Goal: Task Accomplishment & Management: Manage account settings

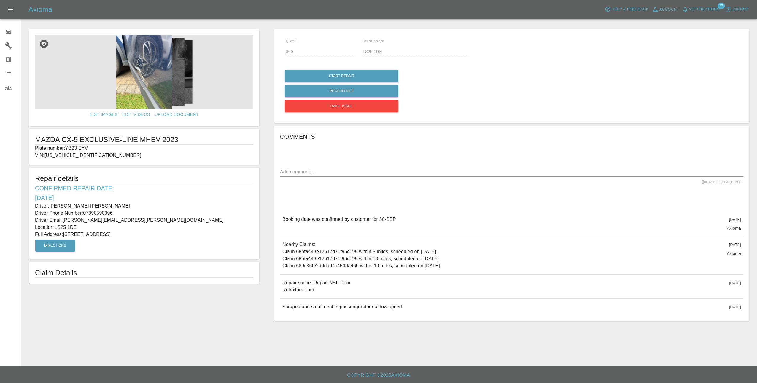
click at [33, 7] on h5 "Axioma" at bounding box center [40, 9] width 24 height 9
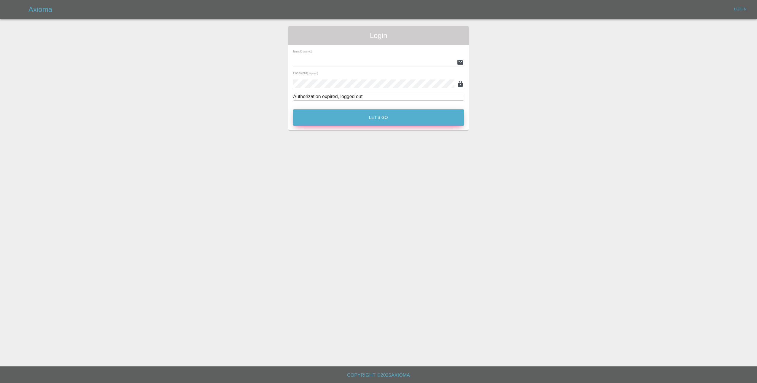
type input "[EMAIL_ADDRESS][DOMAIN_NAME]"
click at [367, 116] on button "Let's Go" at bounding box center [378, 117] width 171 height 16
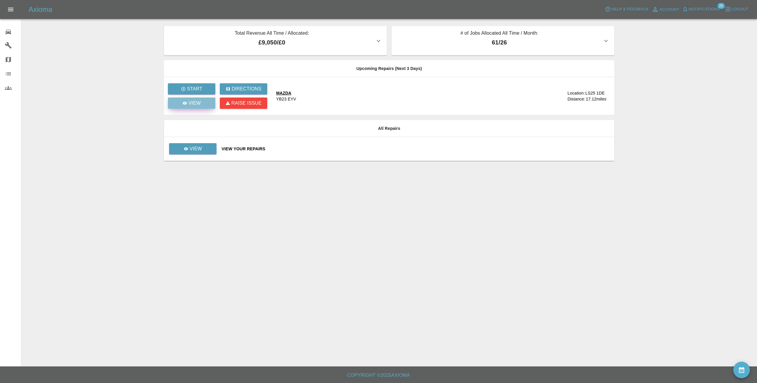
click at [193, 105] on p "View" at bounding box center [194, 103] width 12 height 7
click at [187, 147] on icon at bounding box center [186, 148] width 5 height 5
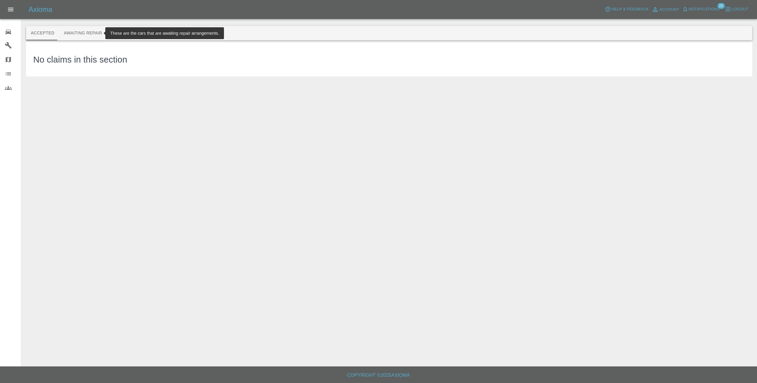
click at [90, 31] on button "Awaiting Repair" at bounding box center [83, 33] width 48 height 14
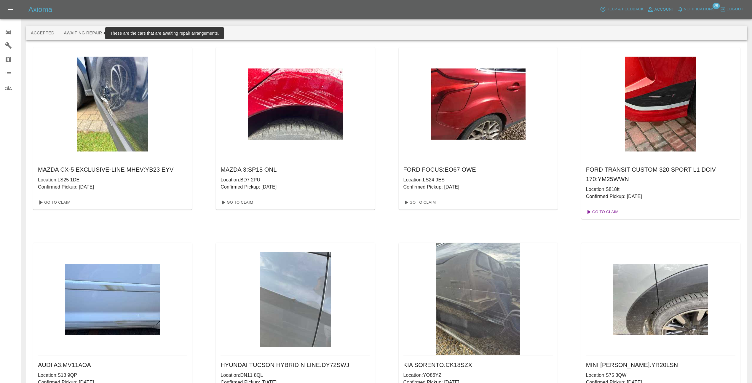
click at [600, 209] on link "Go To Claim" at bounding box center [602, 211] width 36 height 9
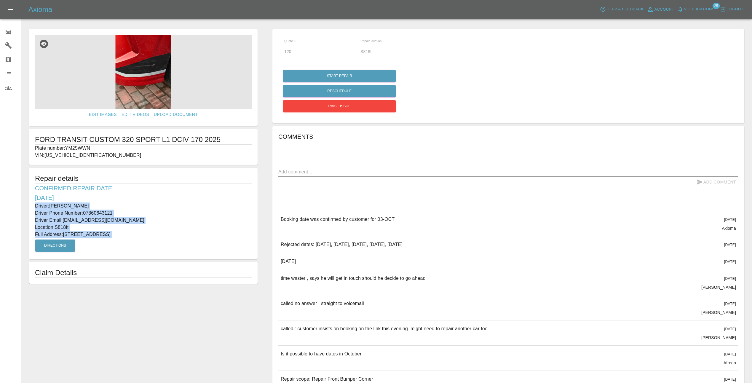
drag, startPoint x: 36, startPoint y: 205, endPoint x: 164, endPoint y: 241, distance: 133.8
click at [164, 241] on div "Repair details Confirmed Repair Date: [DATE] Driver: [PERSON_NAME] Driver Phone…" at bounding box center [143, 213] width 229 height 91
copy div "Driver: [PERSON_NAME] Driver Phone Number: 07860643121 Driver Email: [EMAIL_ADD…"
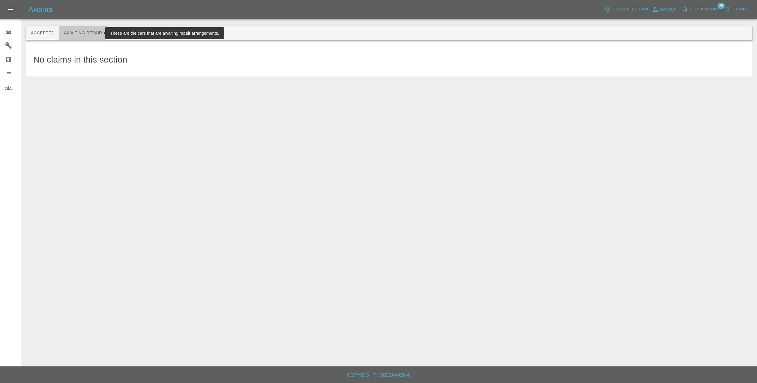
click at [79, 30] on button "Awaiting Repair" at bounding box center [83, 33] width 48 height 14
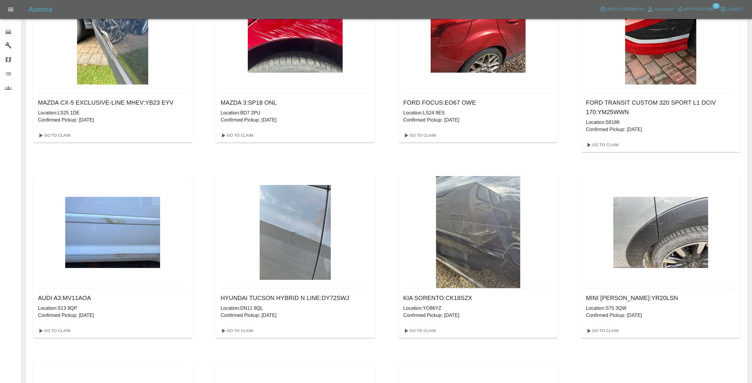
scroll to position [148, 0]
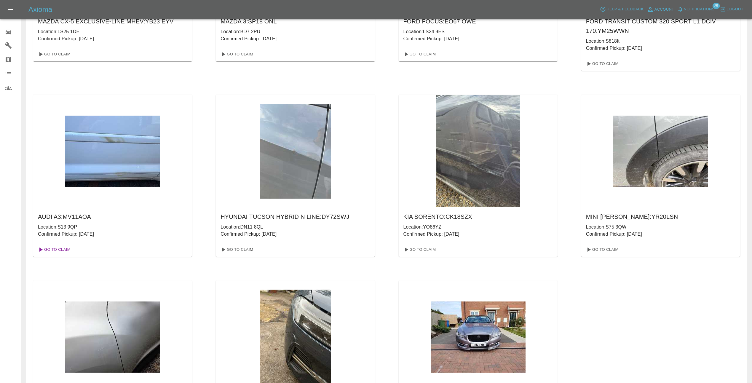
click at [52, 247] on link "Go To Claim" at bounding box center [54, 249] width 36 height 9
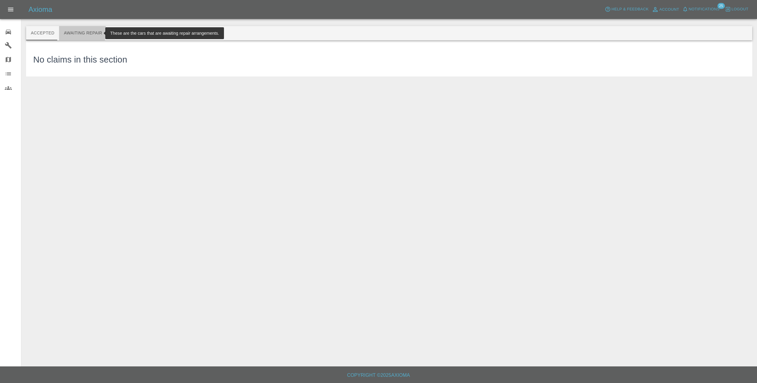
click at [75, 32] on button "Awaiting Repair" at bounding box center [83, 33] width 48 height 14
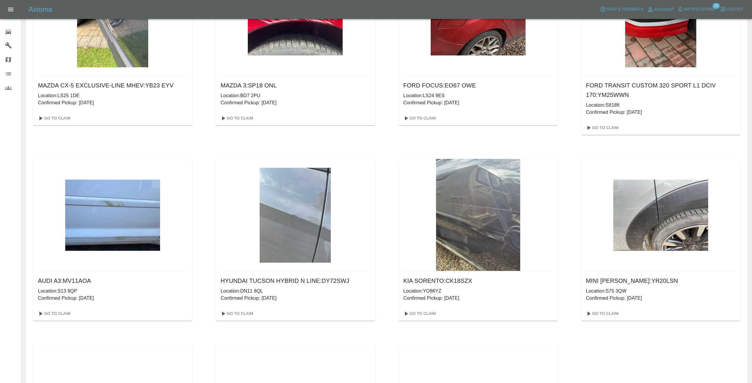
scroll to position [148, 0]
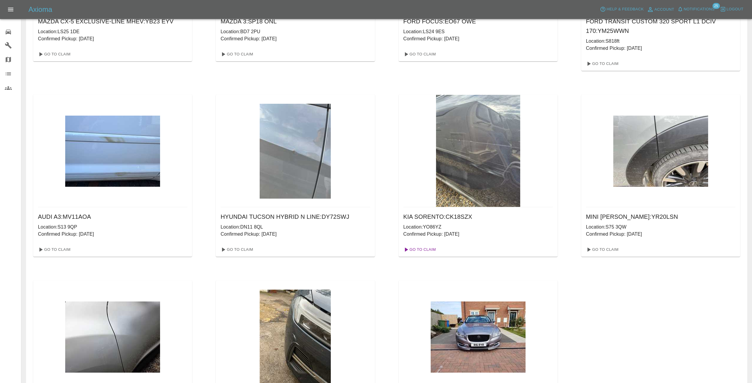
click at [429, 249] on link "Go To Claim" at bounding box center [419, 249] width 36 height 9
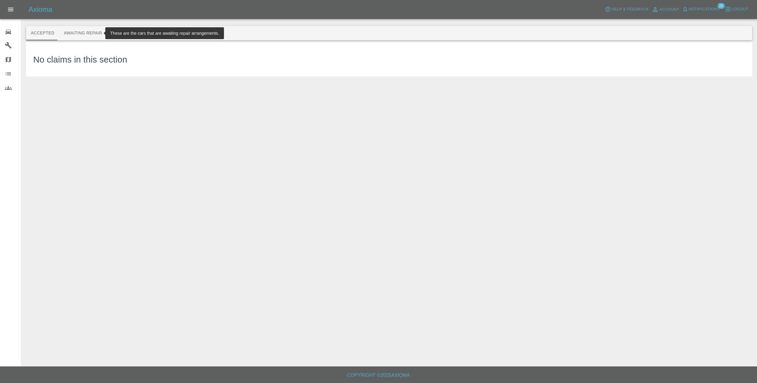
click at [76, 32] on button "Awaiting Repair" at bounding box center [83, 33] width 48 height 14
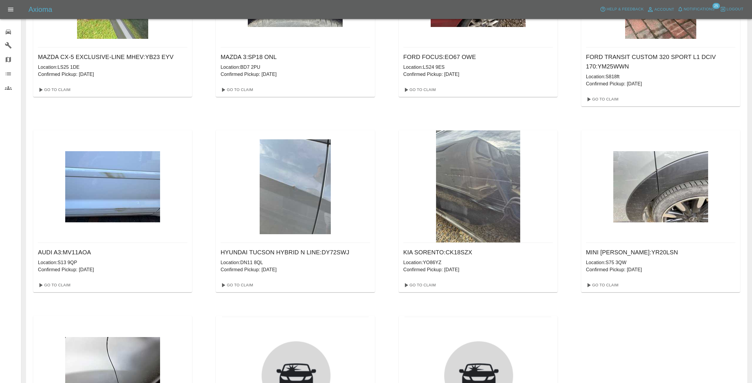
scroll to position [148, 0]
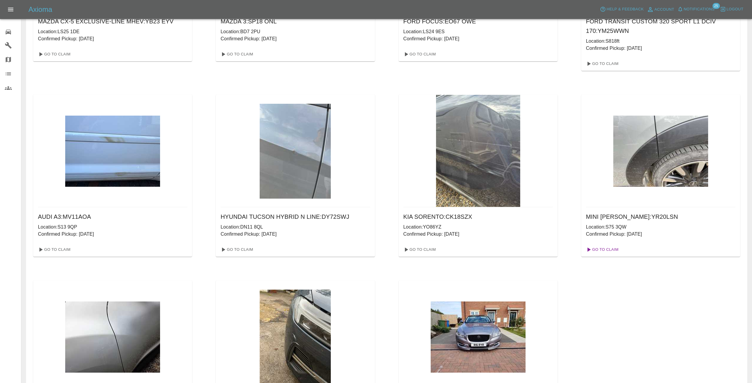
click at [613, 250] on link "Go To Claim" at bounding box center [602, 249] width 36 height 9
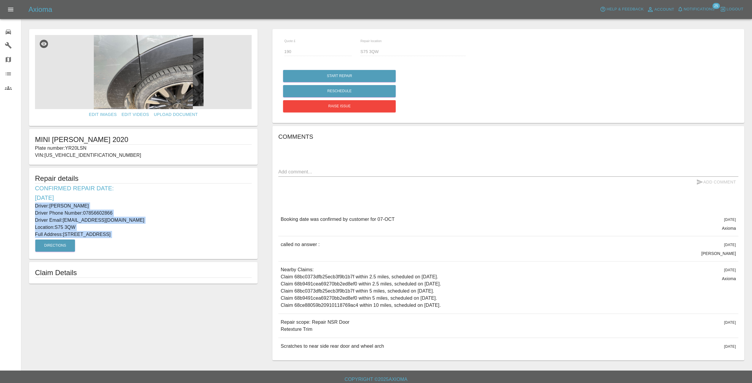
drag, startPoint x: 34, startPoint y: 205, endPoint x: 188, endPoint y: 240, distance: 157.7
click at [188, 240] on div "Repair details Confirmed Repair Date: [DATE] Driver: [PERSON_NAME] Driver Phone…" at bounding box center [143, 213] width 229 height 91
copy div "Driver: [PERSON_NAME] Driver Phone Number: 07856602866 Driver Email: [EMAIL_ADD…"
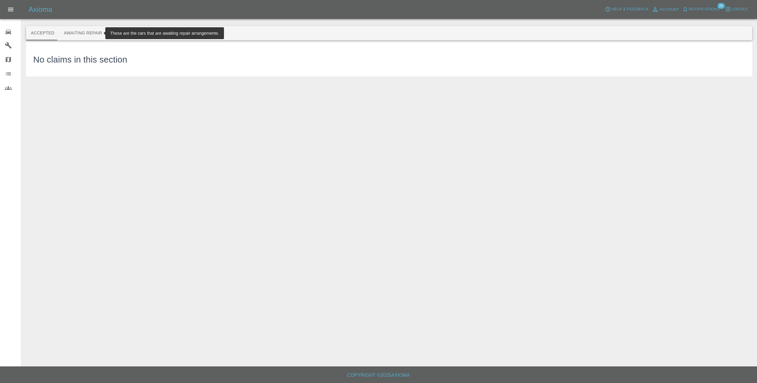
click at [86, 35] on button "Awaiting Repair" at bounding box center [83, 33] width 48 height 14
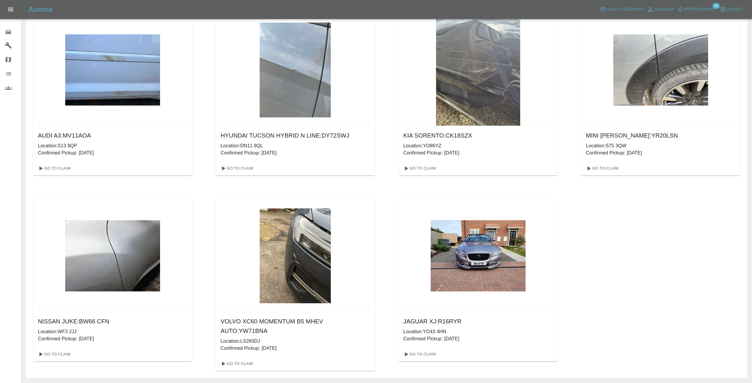
scroll to position [239, 0]
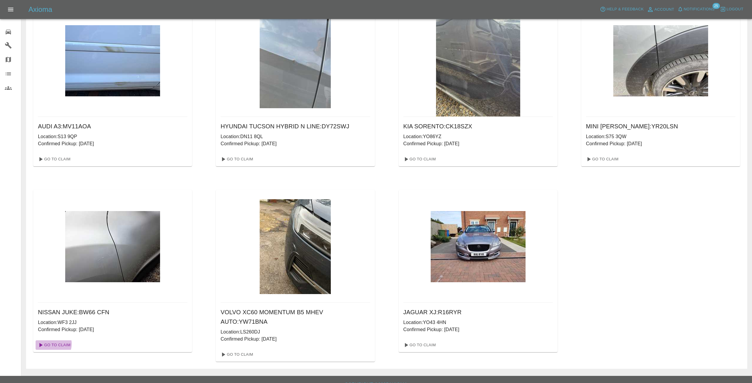
click at [50, 344] on link "Go To Claim" at bounding box center [54, 344] width 36 height 9
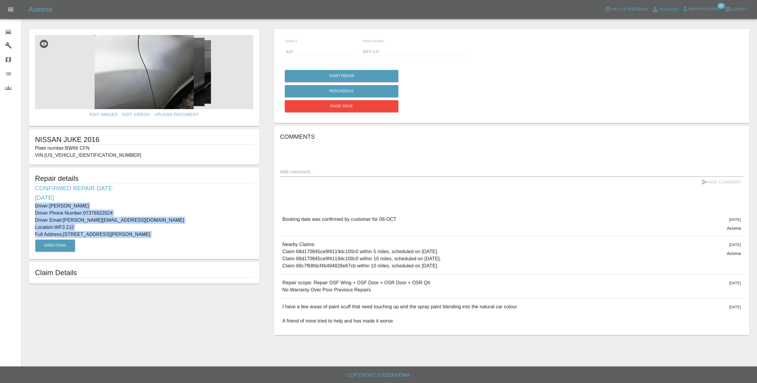
drag, startPoint x: 34, startPoint y: 205, endPoint x: 192, endPoint y: 243, distance: 162.4
click at [192, 243] on div "Repair details Confirmed Repair Date: [DATE] Driver: [PERSON_NAME] Driver Phone…" at bounding box center [144, 213] width 230 height 91
copy div "Driver: [PERSON_NAME] Driver Phone Number: 07376922024 Driver Email: [PERSON_NA…"
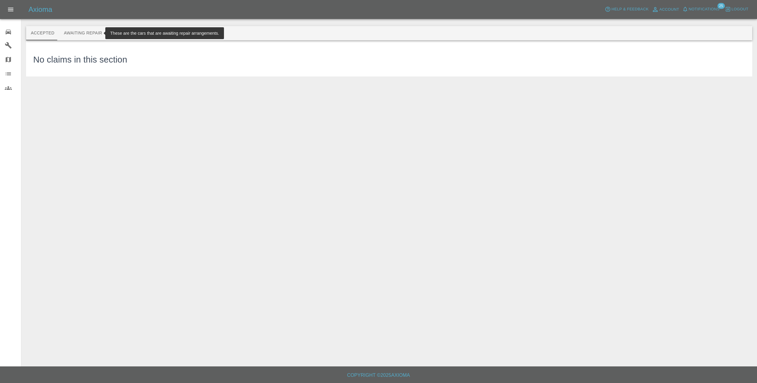
click at [81, 35] on button "Awaiting Repair" at bounding box center [83, 33] width 48 height 14
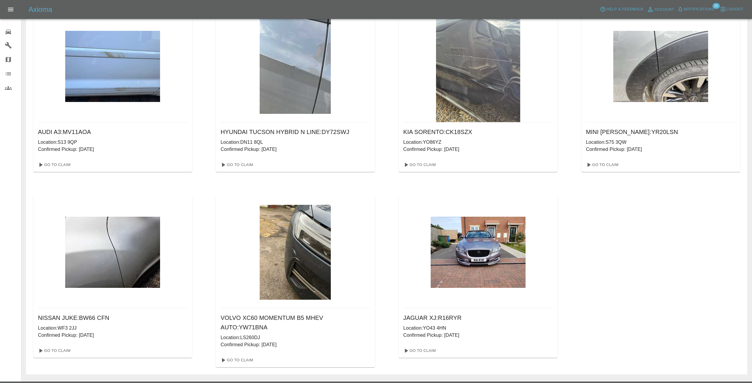
scroll to position [239, 0]
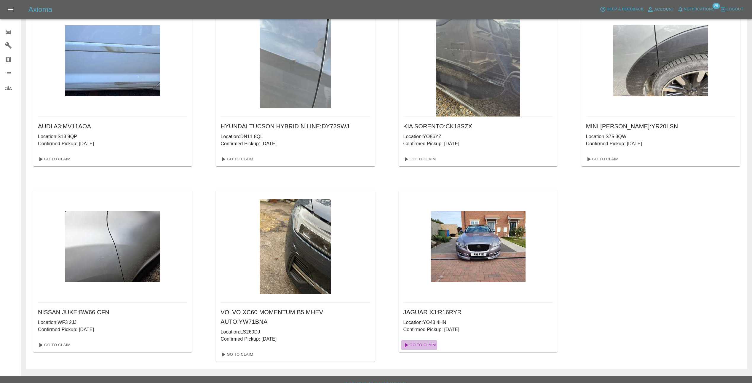
click at [419, 345] on link "Go To Claim" at bounding box center [419, 344] width 36 height 9
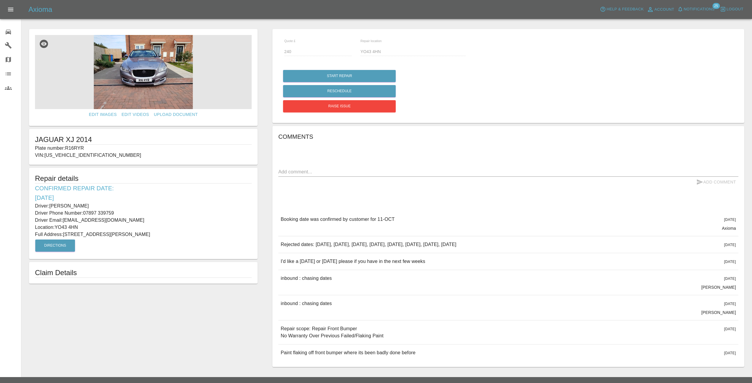
drag, startPoint x: 35, startPoint y: 203, endPoint x: 191, endPoint y: 237, distance: 159.6
click at [191, 237] on div "Repair details Confirmed Repair Date: [DATE] Driver: [PERSON_NAME] Driver Phone…" at bounding box center [143, 213] width 229 height 91
copy div "Driver: [PERSON_NAME] Driver Phone Number: [PHONE_NUMBER] Driver Email: [EMAIL_…"
click at [11, 30] on icon at bounding box center [8, 31] width 7 height 7
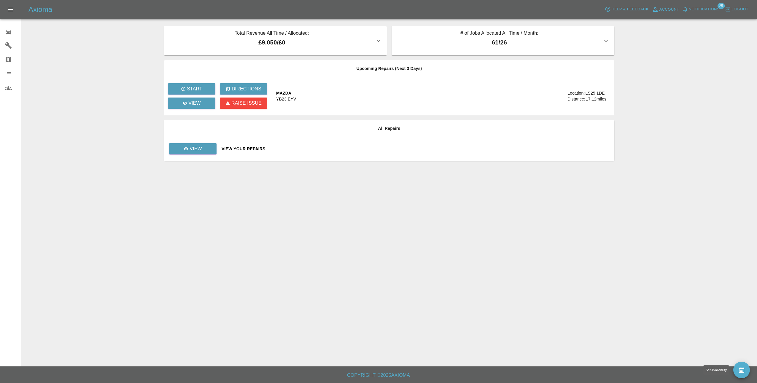
click at [737, 373] on button "availability" at bounding box center [741, 370] width 17 height 17
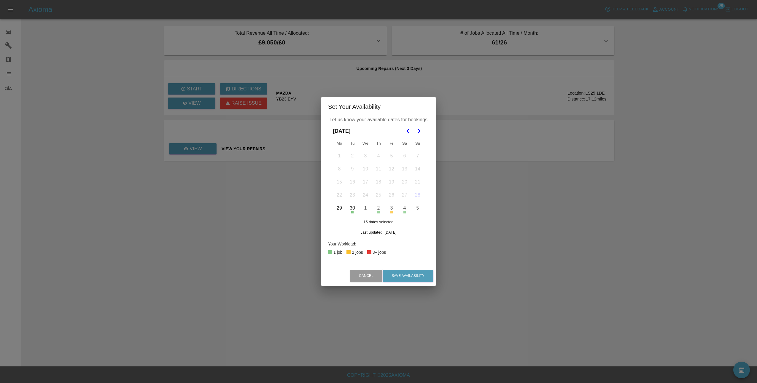
click at [365, 208] on button "1" at bounding box center [365, 208] width 12 height 12
click at [417, 130] on icon "Go to the Next Month" at bounding box center [418, 131] width 7 height 7
click at [368, 170] on button "8" at bounding box center [365, 169] width 12 height 12
click at [340, 183] on button "13" at bounding box center [339, 182] width 12 height 12
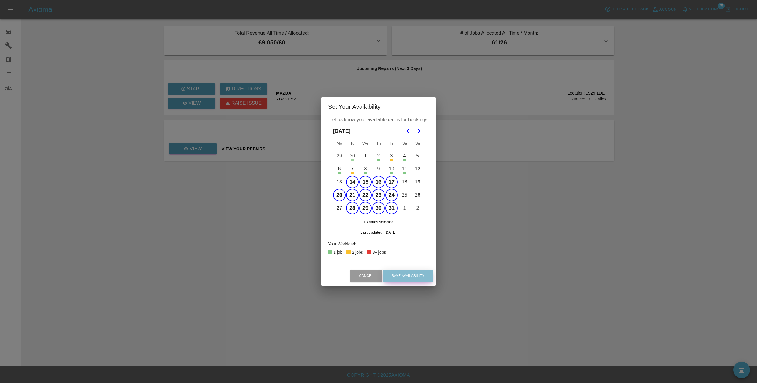
click at [415, 270] on button "Save Availability" at bounding box center [408, 276] width 51 height 12
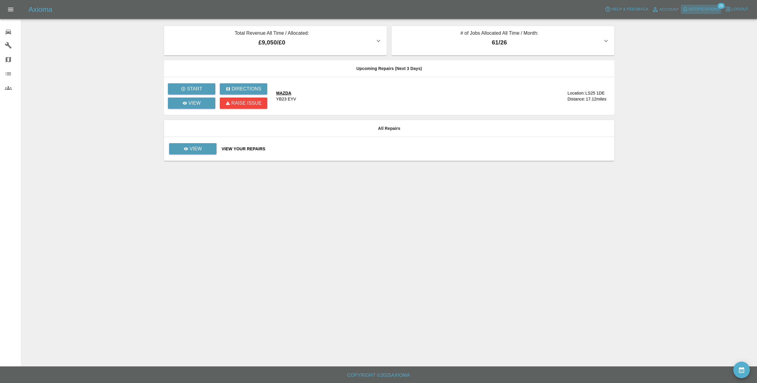
click at [706, 9] on span "Notifications" at bounding box center [704, 9] width 31 height 7
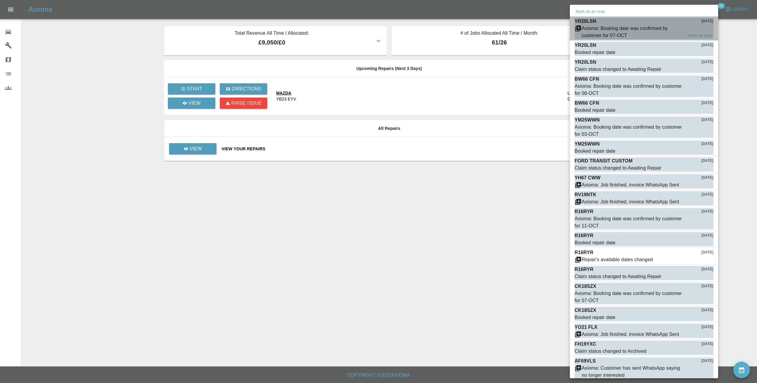
click at [628, 29] on div "Axioma: Booking date was confirmed by customer for 07-OCT" at bounding box center [632, 32] width 102 height 14
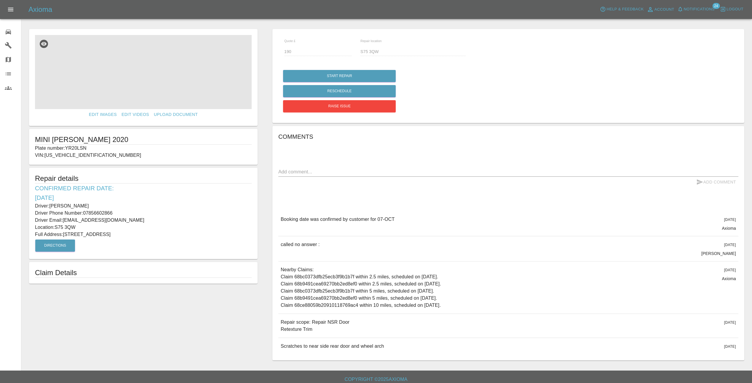
click at [169, 89] on img at bounding box center [143, 72] width 217 height 74
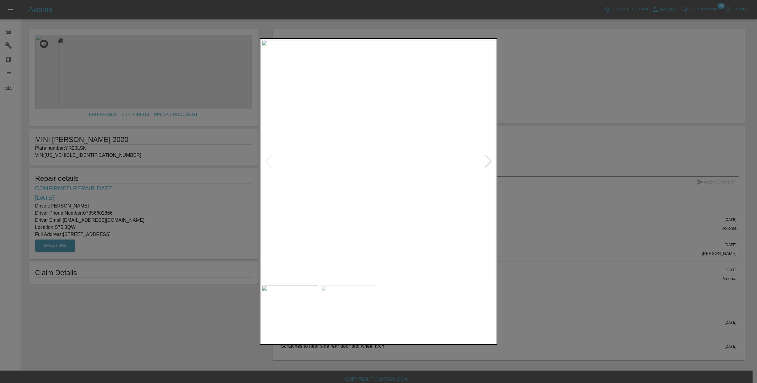
click at [369, 311] on img at bounding box center [349, 312] width 56 height 55
click at [534, 271] on div at bounding box center [378, 191] width 757 height 383
